Goal: Information Seeking & Learning: Learn about a topic

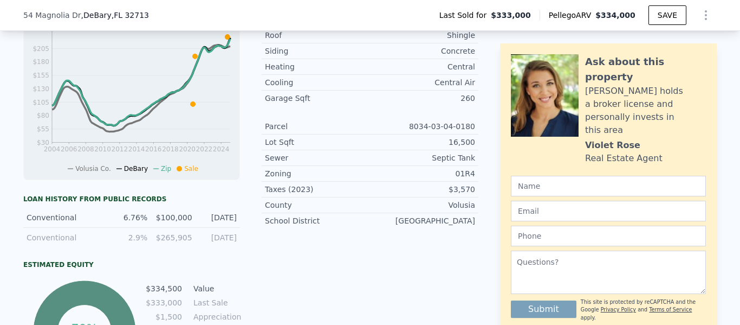
scroll to position [157, 0]
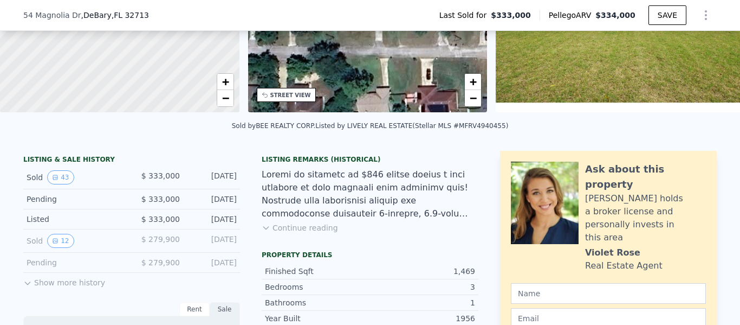
click at [43, 288] on button "Show more history" at bounding box center [64, 280] width 82 height 15
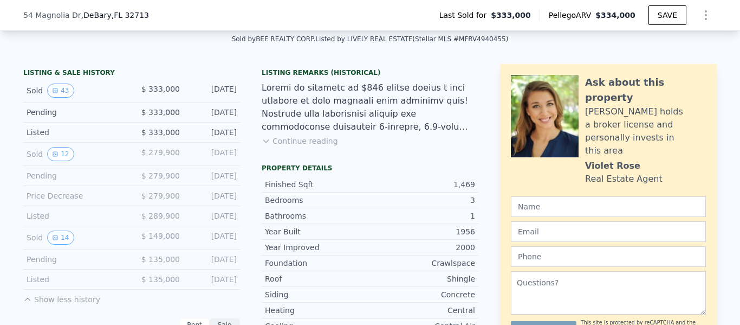
scroll to position [287, 0]
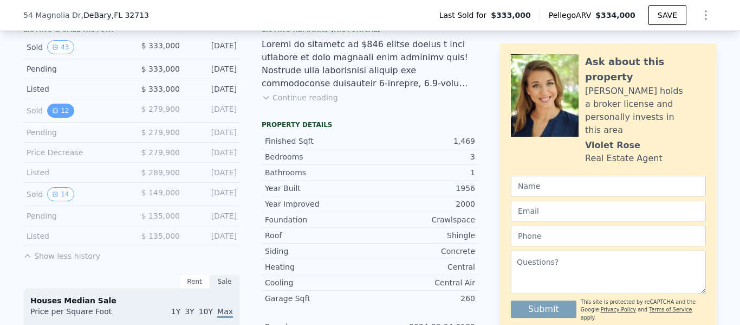
click at [62, 118] on button "12" at bounding box center [60, 111] width 27 height 14
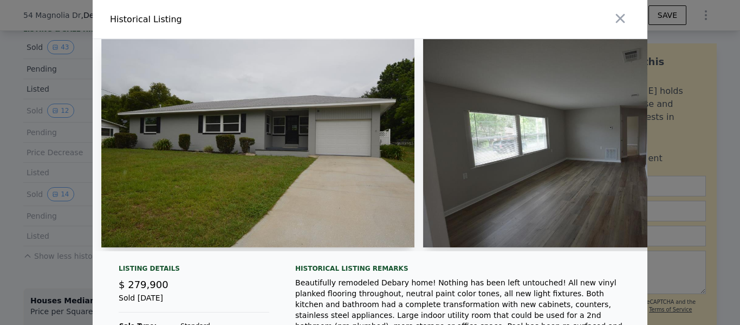
click at [520, 149] on img at bounding box center [579, 143] width 313 height 208
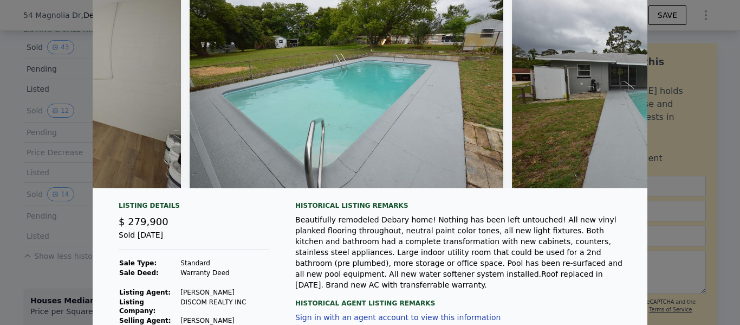
scroll to position [61, 0]
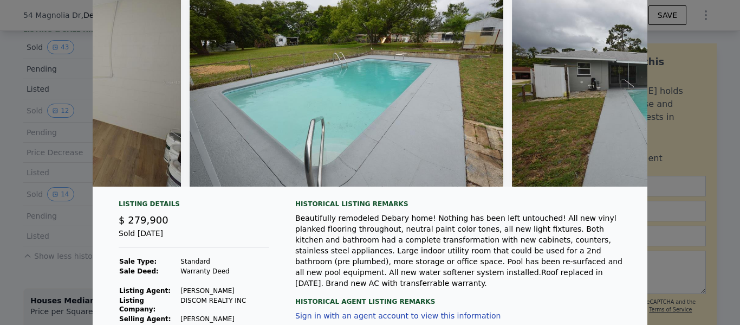
click at [713, 176] on div at bounding box center [370, 162] width 740 height 325
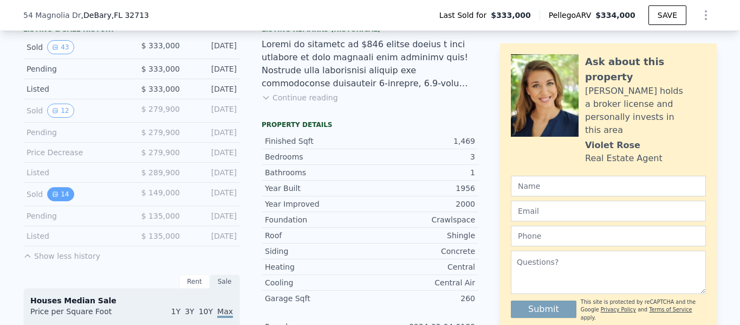
click at [60, 201] on button "14" at bounding box center [60, 194] width 27 height 14
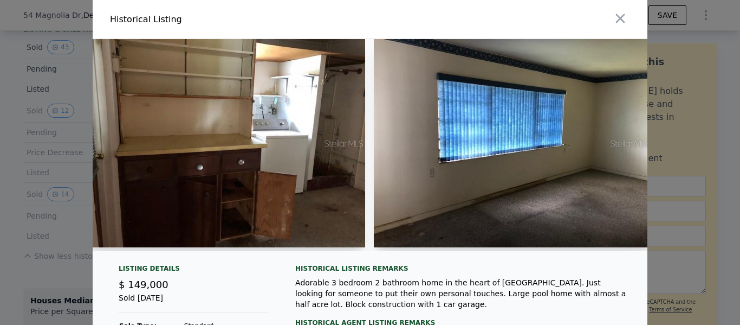
scroll to position [0, 561]
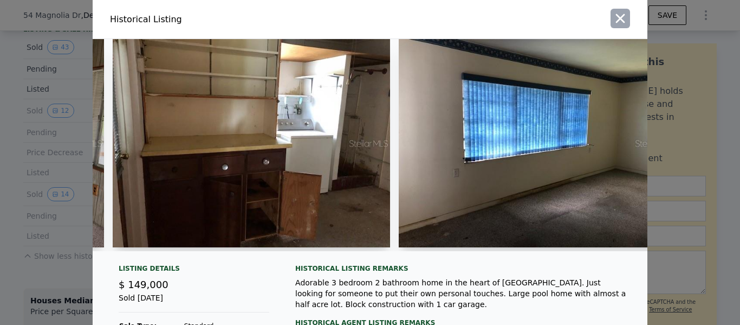
click at [613, 22] on icon "button" at bounding box center [620, 18] width 15 height 15
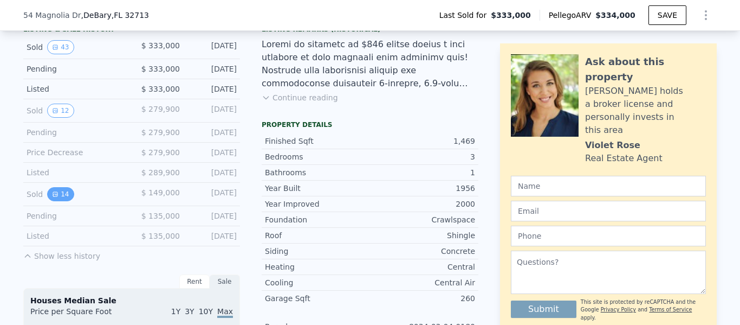
click at [57, 201] on button "14" at bounding box center [60, 194] width 27 height 14
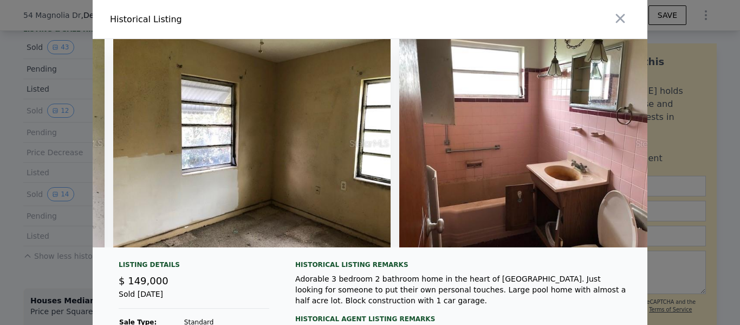
scroll to position [0, 3469]
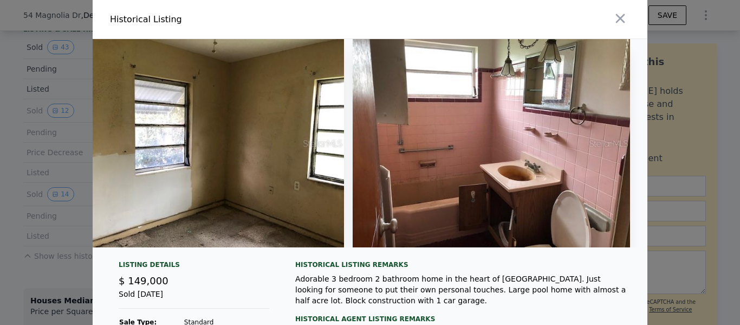
click at [680, 135] on div at bounding box center [370, 162] width 740 height 325
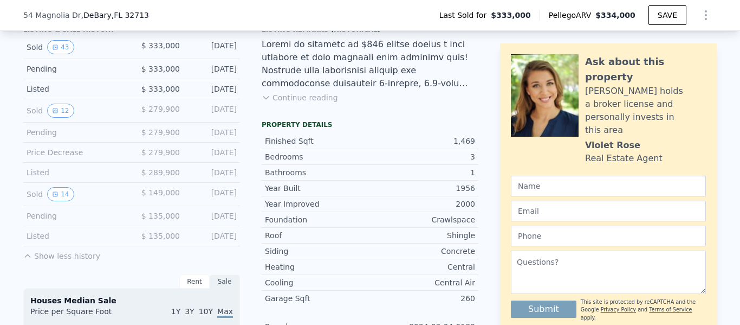
click at [289, 103] on button "Continue reading" at bounding box center [300, 97] width 76 height 11
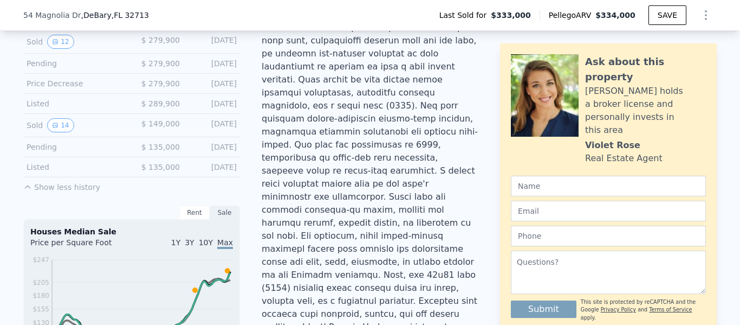
scroll to position [343, 0]
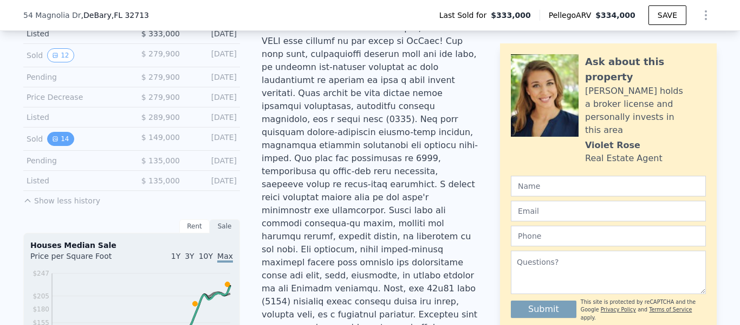
click at [52, 142] on icon "View historical data" at bounding box center [55, 139] width 7 height 7
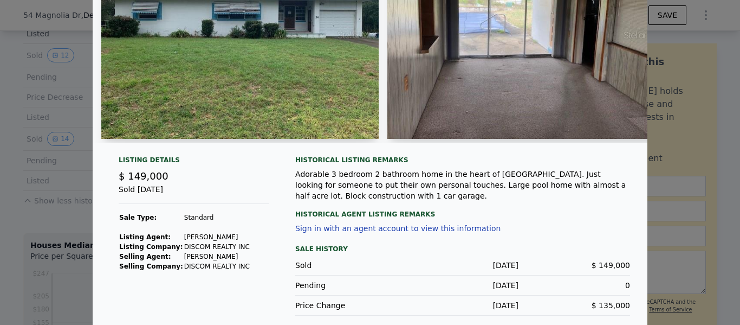
scroll to position [113, 0]
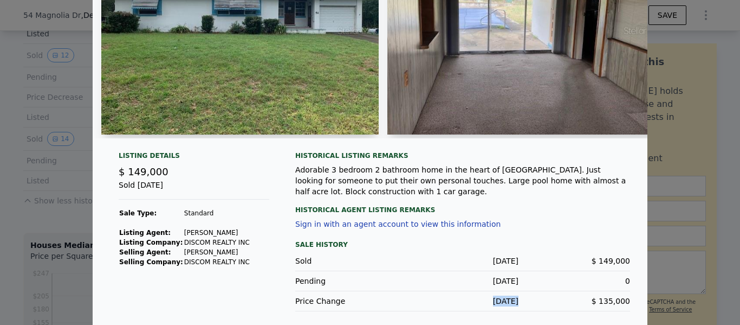
drag, startPoint x: 517, startPoint y: 295, endPoint x: 476, endPoint y: 297, distance: 40.7
click at [476, 297] on div "Price Change [DATE] $ 135,000" at bounding box center [462, 301] width 335 height 20
click at [590, 297] on div "$ 135,000" at bounding box center [575, 300] width 112 height 11
click at [670, 209] on div at bounding box center [370, 162] width 740 height 325
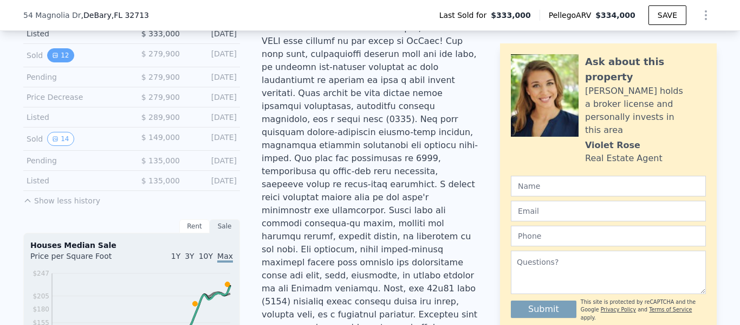
click at [52, 59] on icon "View historical data" at bounding box center [55, 55] width 7 height 7
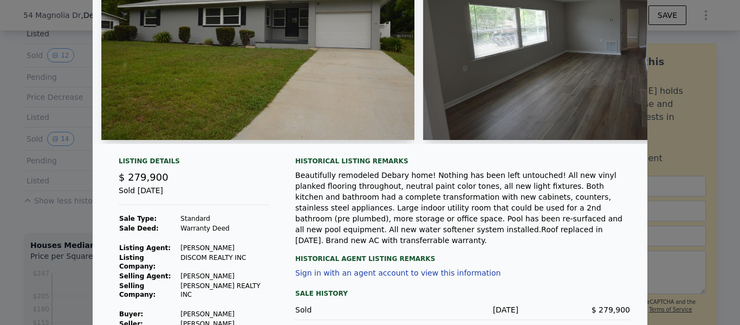
scroll to position [108, 0]
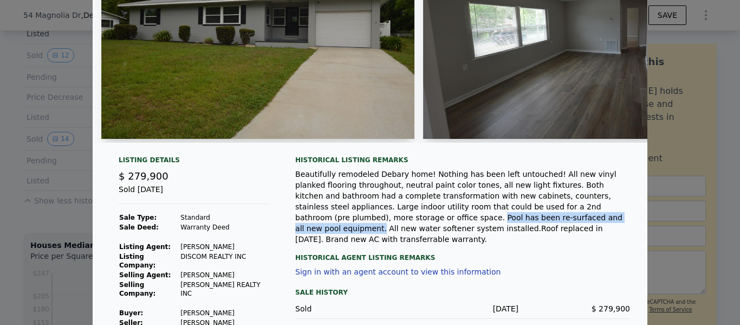
drag, startPoint x: 526, startPoint y: 215, endPoint x: 369, endPoint y: 220, distance: 157.3
click at [369, 220] on div "Beautifully remodeled Debary home! Nothing has been left untouched! All new vin…" at bounding box center [462, 207] width 335 height 76
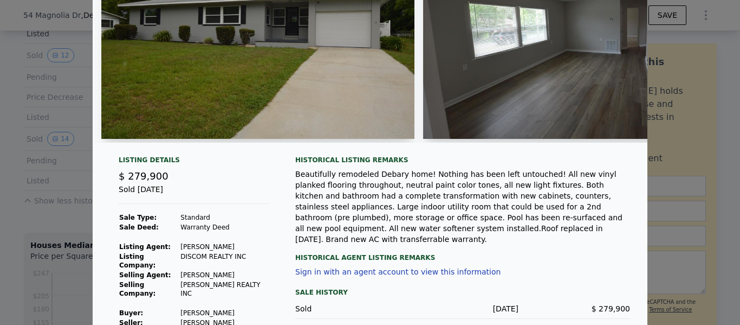
click at [501, 247] on div "Historical Agent Listing Remarks" at bounding box center [462, 252] width 335 height 17
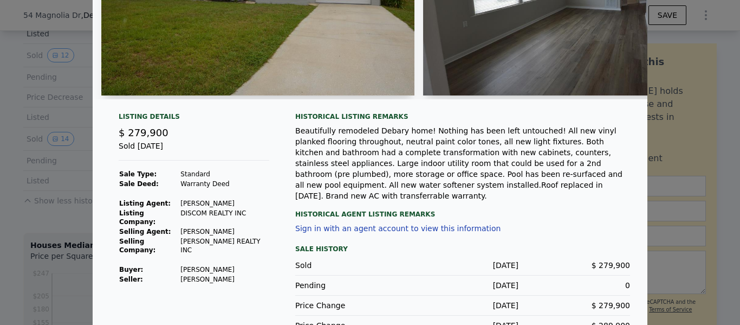
scroll to position [173, 0]
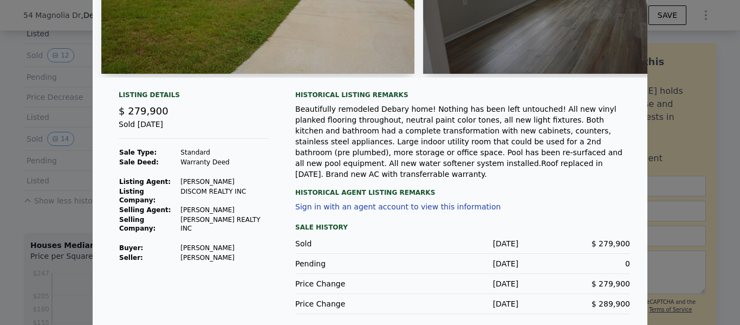
click at [0, 174] on div at bounding box center [370, 162] width 740 height 325
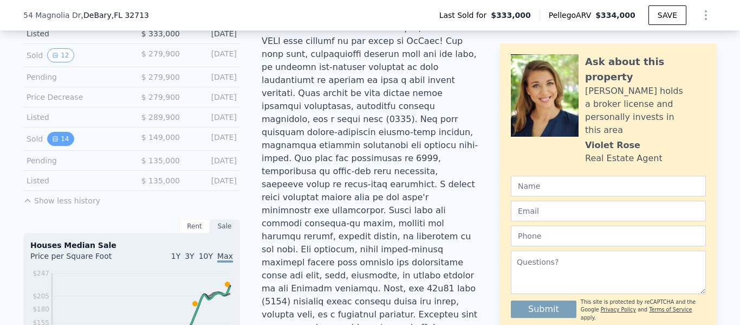
click at [63, 146] on button "14" at bounding box center [60, 139] width 27 height 14
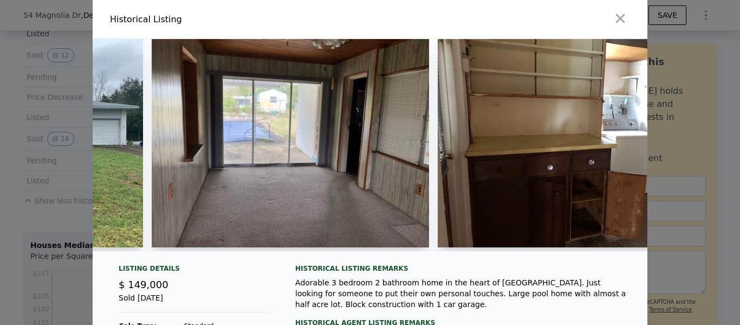
scroll to position [0, 242]
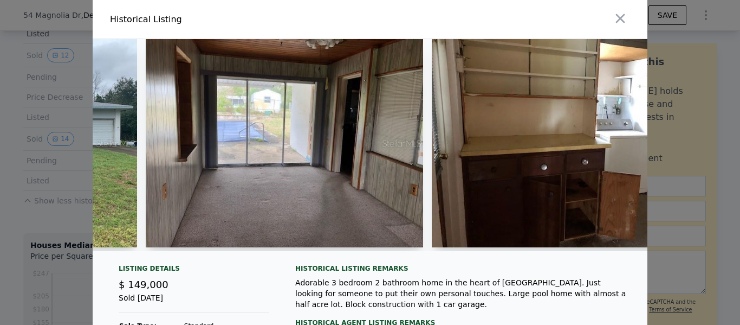
click at [50, 138] on div at bounding box center [370, 162] width 740 height 325
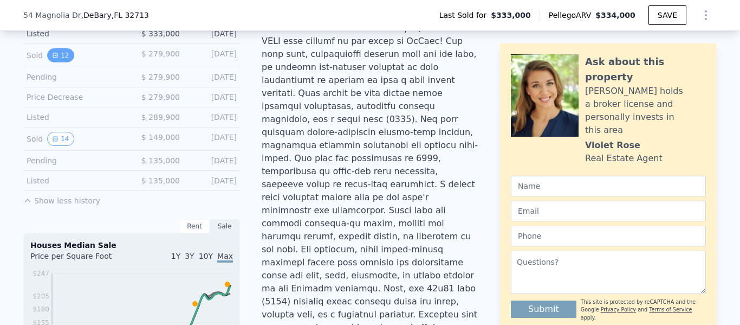
click at [59, 59] on button "12" at bounding box center [60, 55] width 27 height 14
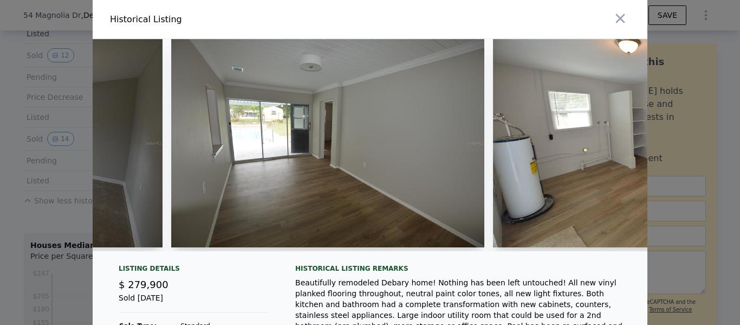
scroll to position [0, 2329]
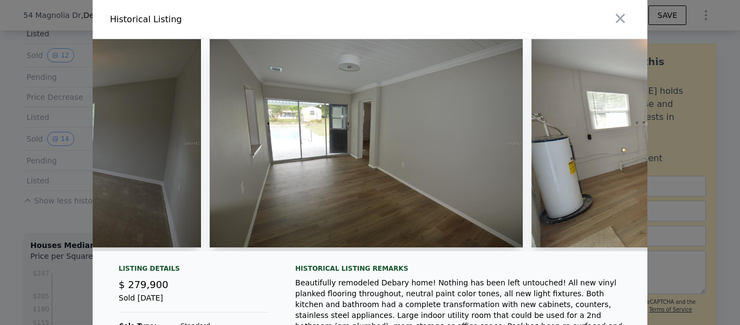
drag, startPoint x: 325, startPoint y: 112, endPoint x: 343, endPoint y: 118, distance: 18.7
click at [343, 118] on img at bounding box center [366, 143] width 313 height 208
click at [616, 17] on icon "button" at bounding box center [620, 18] width 9 height 9
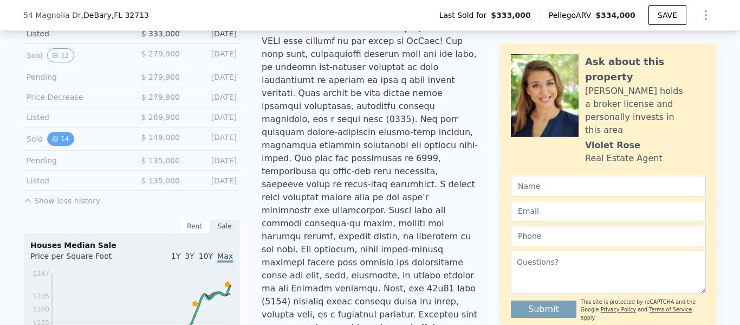
click at [59, 142] on button "14" at bounding box center [60, 139] width 27 height 14
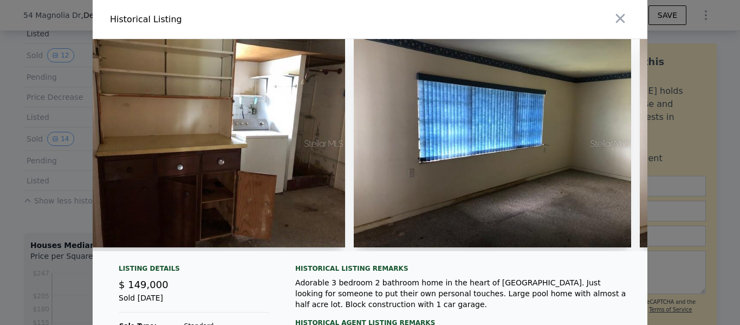
scroll to position [0, 616]
